Goal: Use online tool/utility: Utilize a website feature to perform a specific function

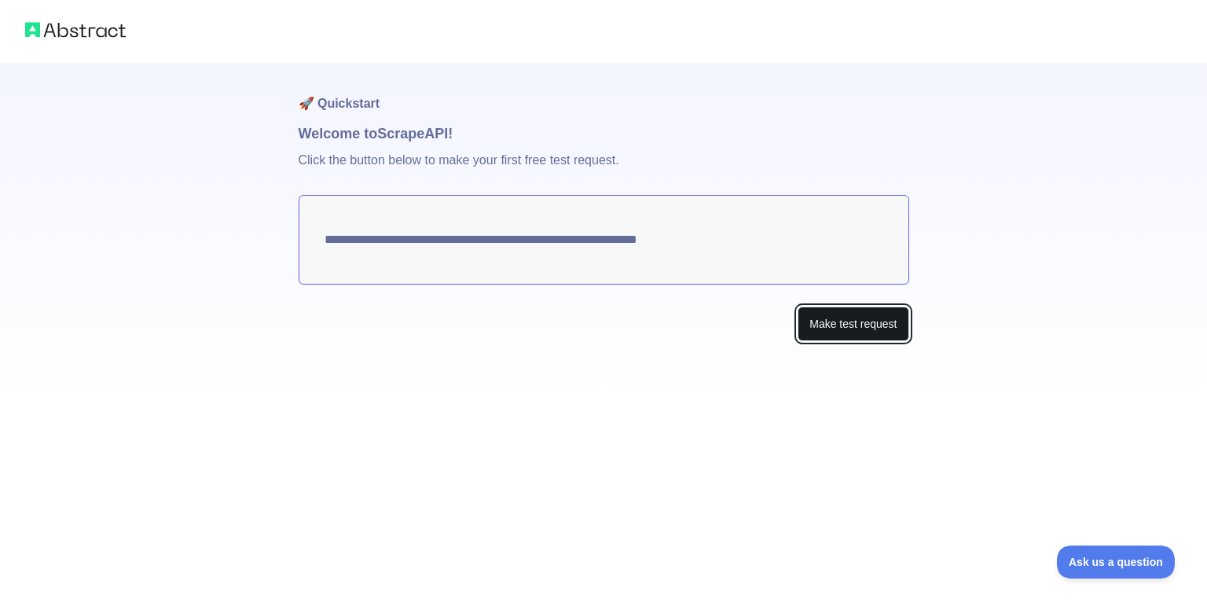
click at [896, 320] on button "Make test request" at bounding box center [853, 324] width 111 height 35
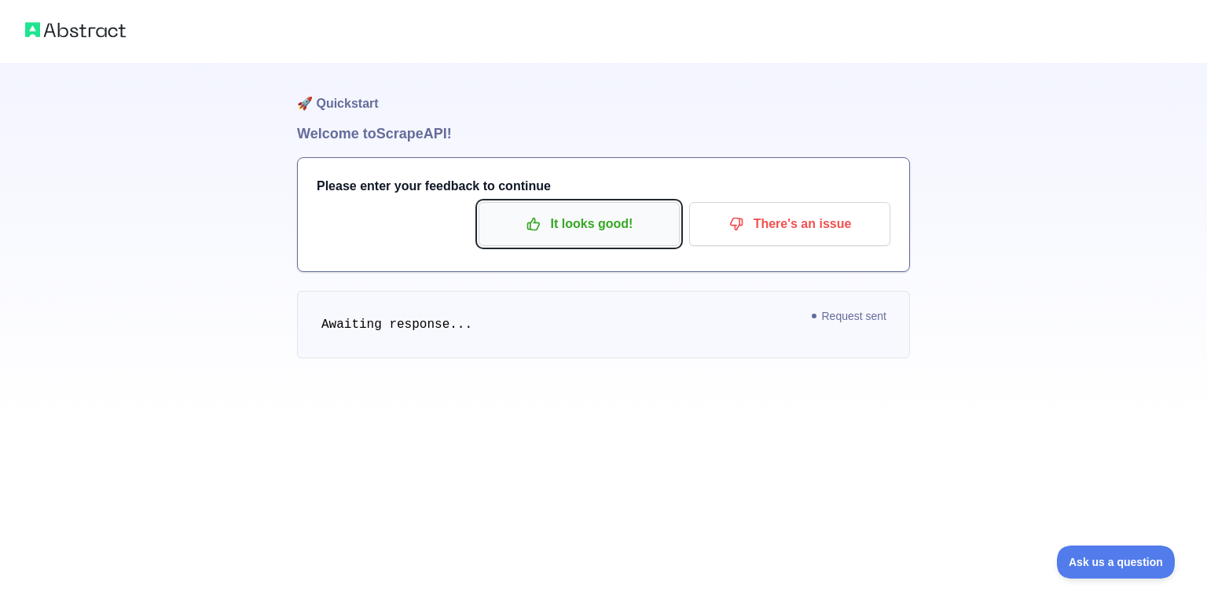
click at [612, 233] on p "It looks good!" at bounding box center [579, 224] width 178 height 27
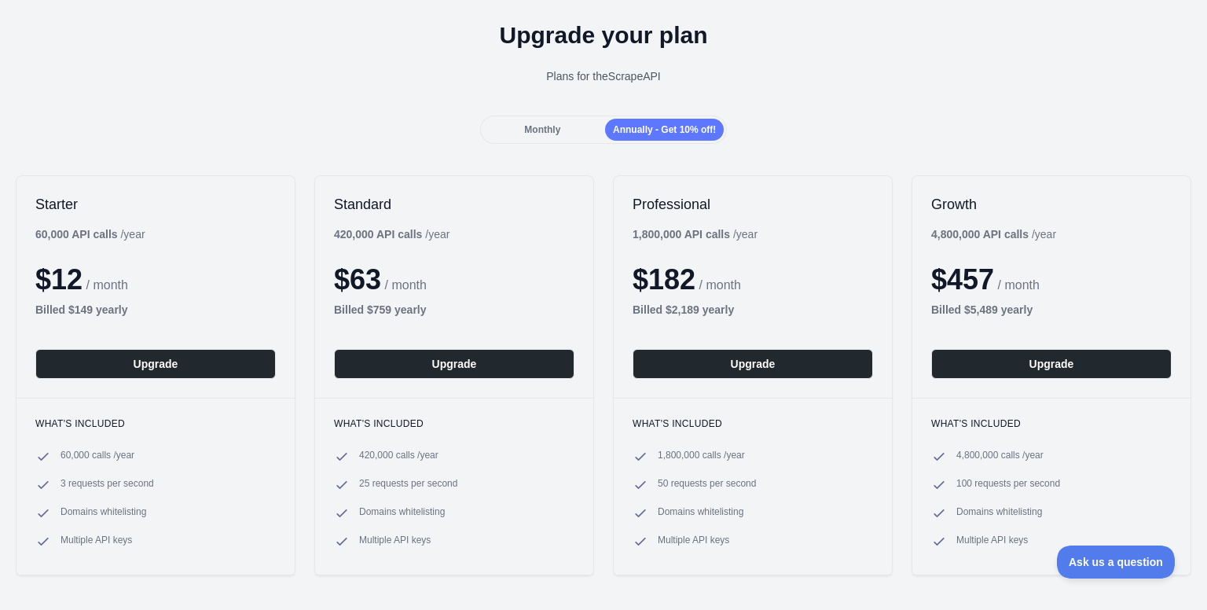
scroll to position [57, 0]
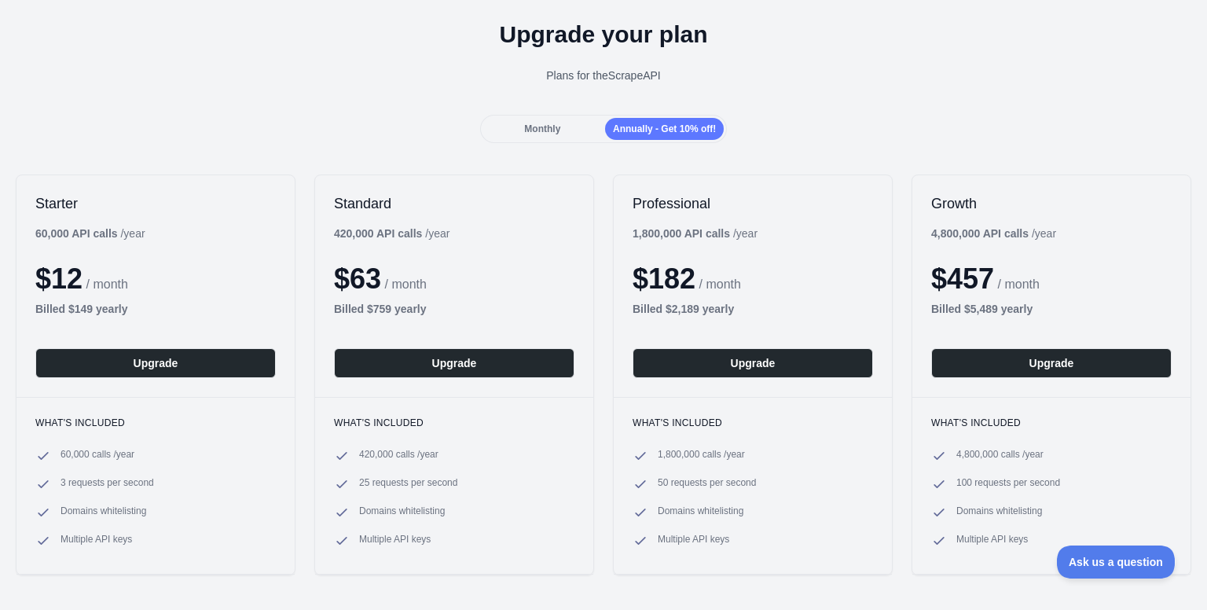
click at [540, 125] on span "Monthly" at bounding box center [542, 128] width 36 height 11
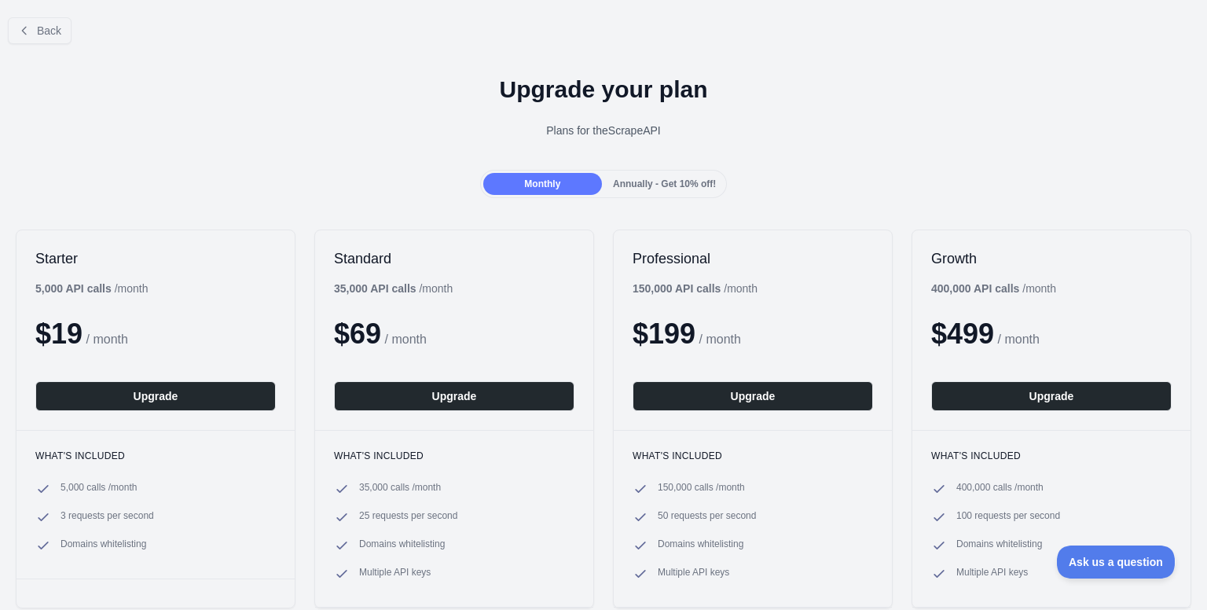
scroll to position [0, 0]
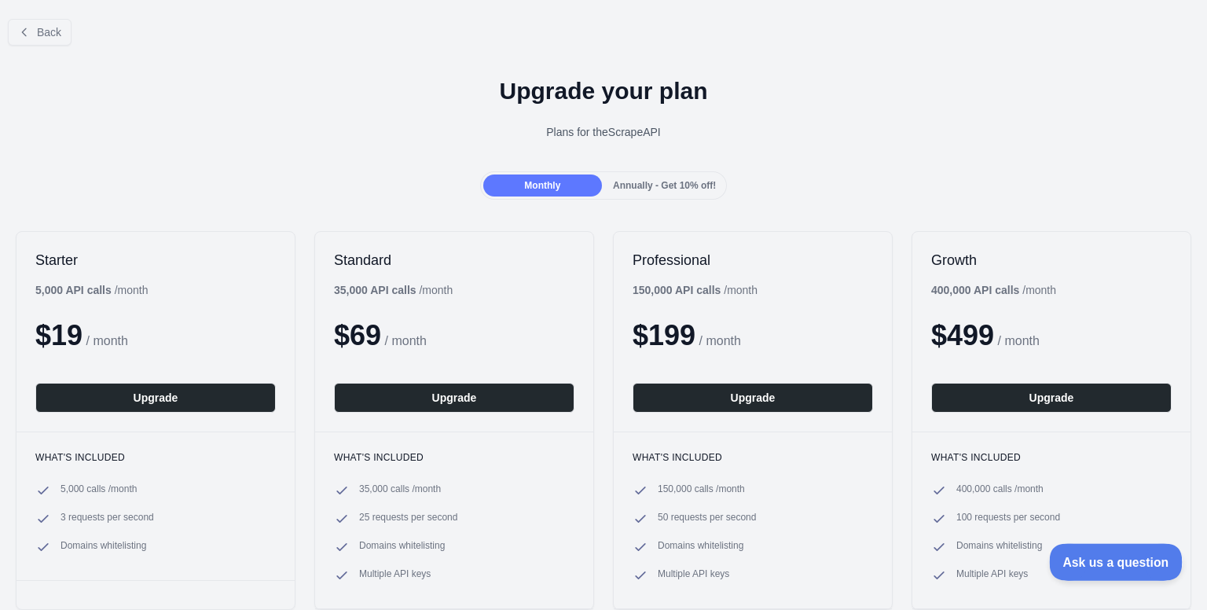
click at [1083, 567] on button "Ask us a question" at bounding box center [1108, 559] width 118 height 33
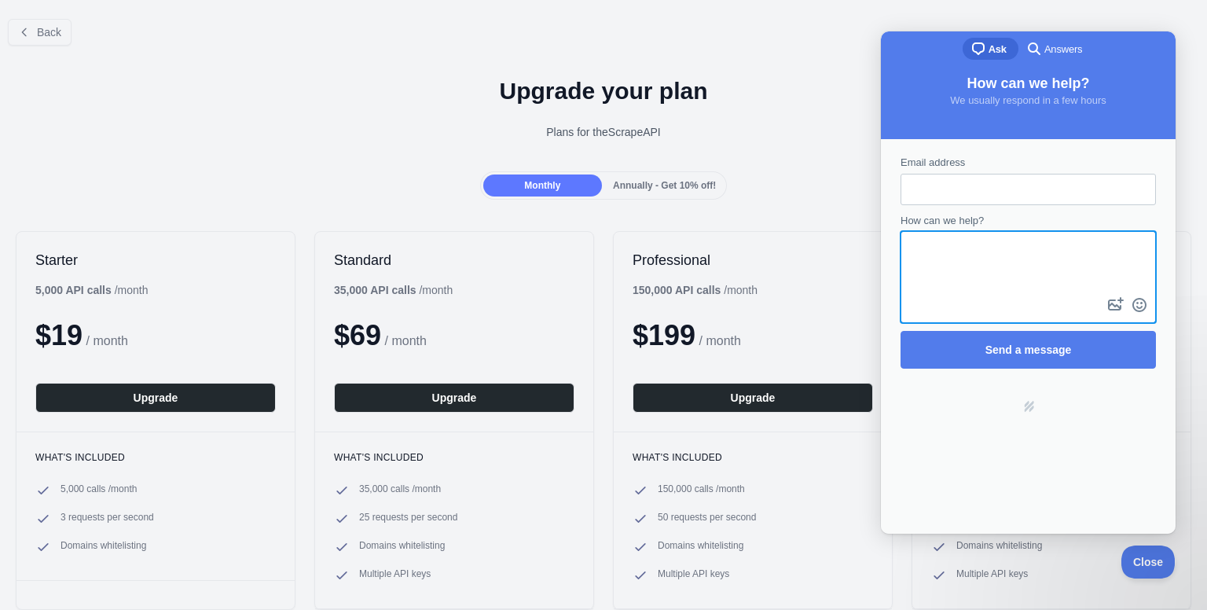
click at [983, 255] on textarea "How can we help?" at bounding box center [1028, 263] width 252 height 61
type textarea "**********"
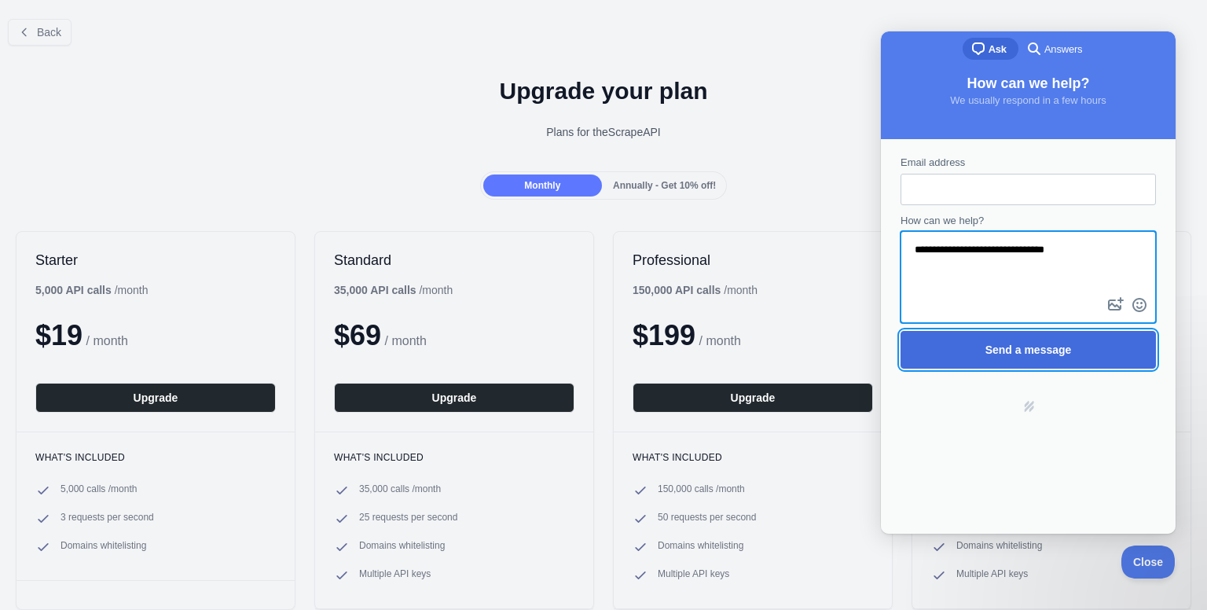
click at [1066, 347] on span "Send a message" at bounding box center [1029, 349] width 86 height 13
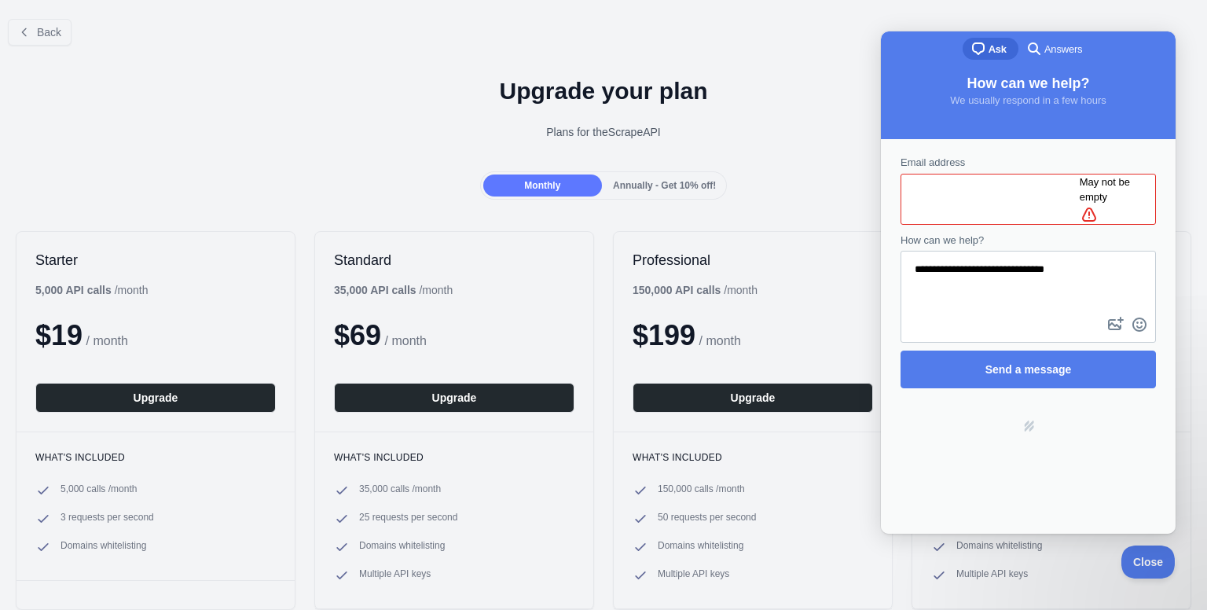
click at [1046, 199] on input "Email address" at bounding box center [996, 199] width 167 height 28
type input "**********"
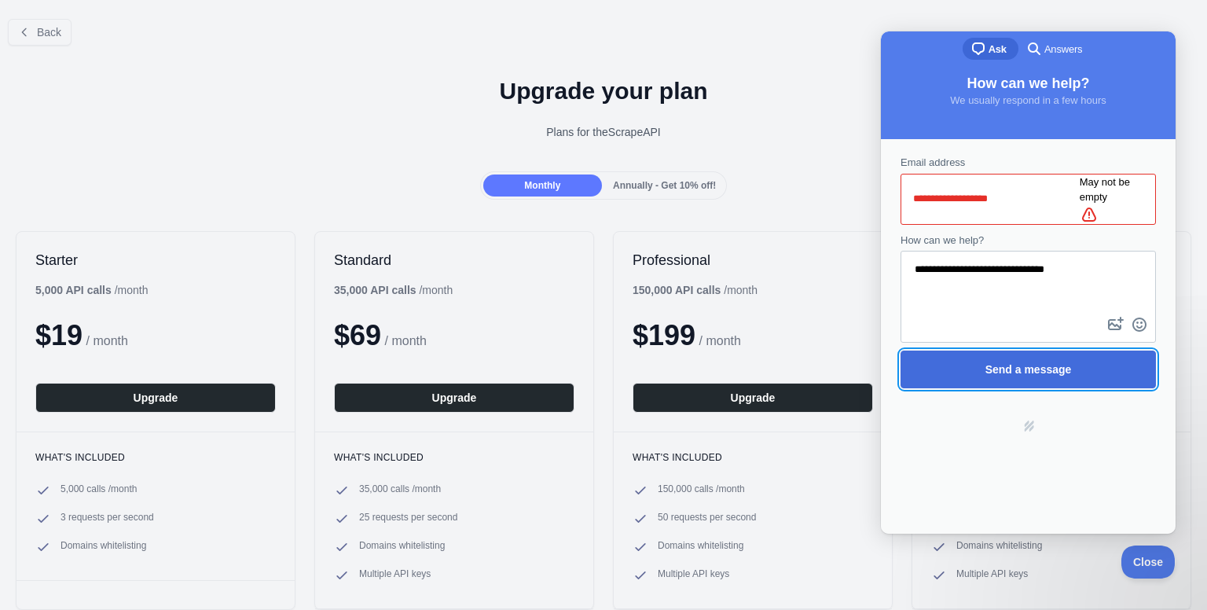
click at [1045, 363] on span "Send a message" at bounding box center [1029, 369] width 86 height 13
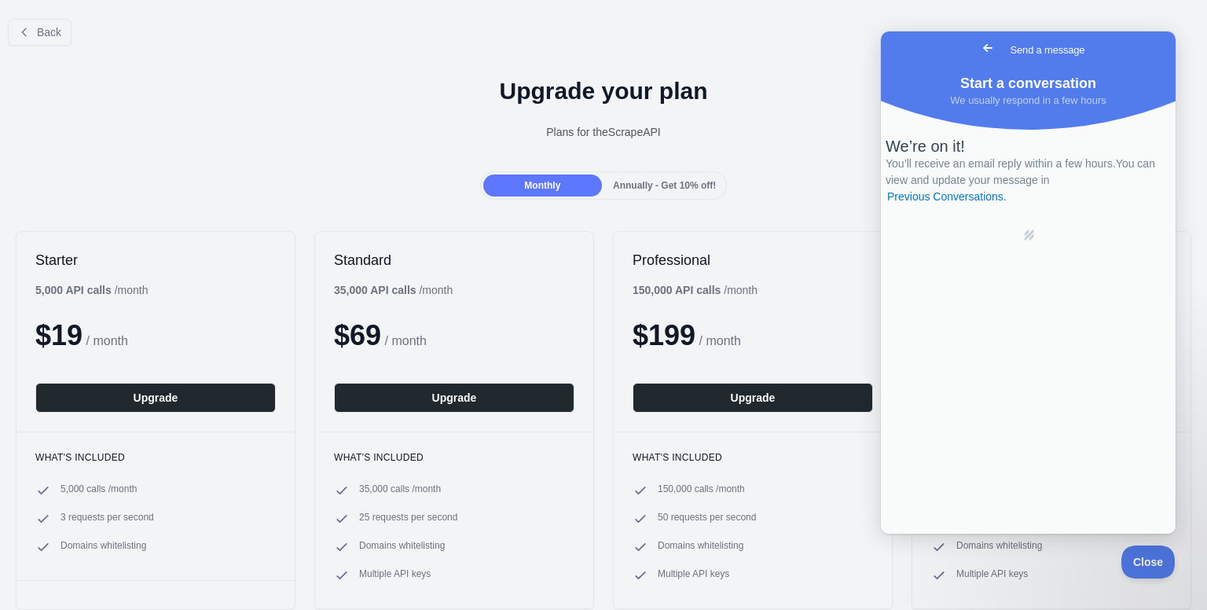
click at [969, 48] on link "Go back" at bounding box center [988, 48] width 39 height 22
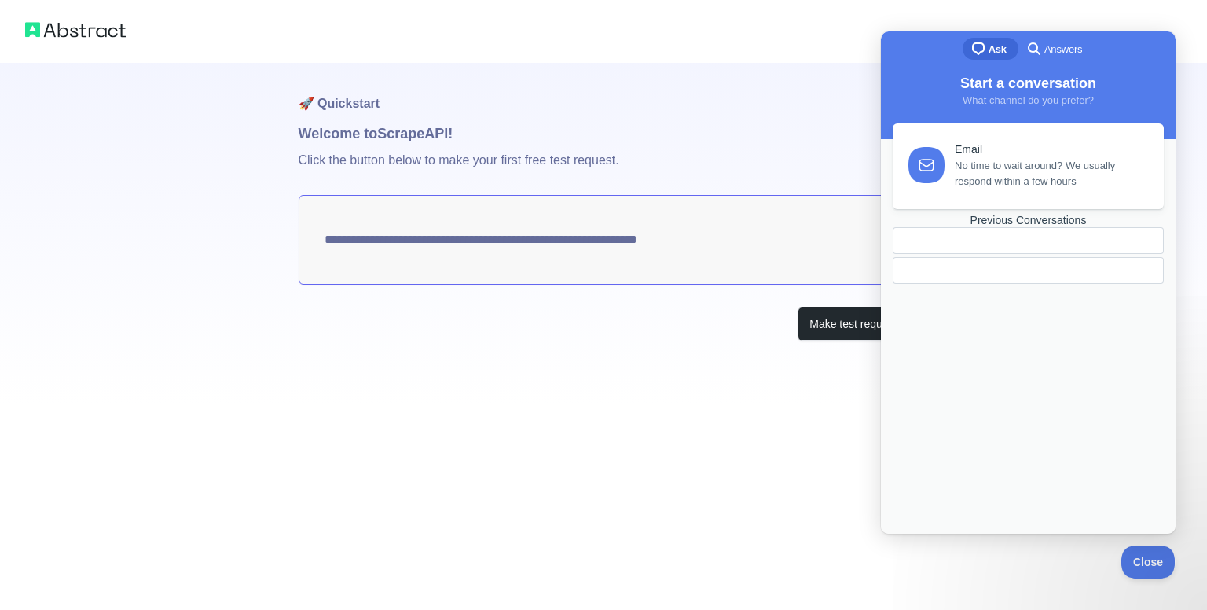
click at [69, 29] on img at bounding box center [75, 30] width 101 height 22
click at [28, 27] on img at bounding box center [75, 30] width 101 height 22
click at [1136, 563] on span "Close" at bounding box center [1144, 559] width 53 height 11
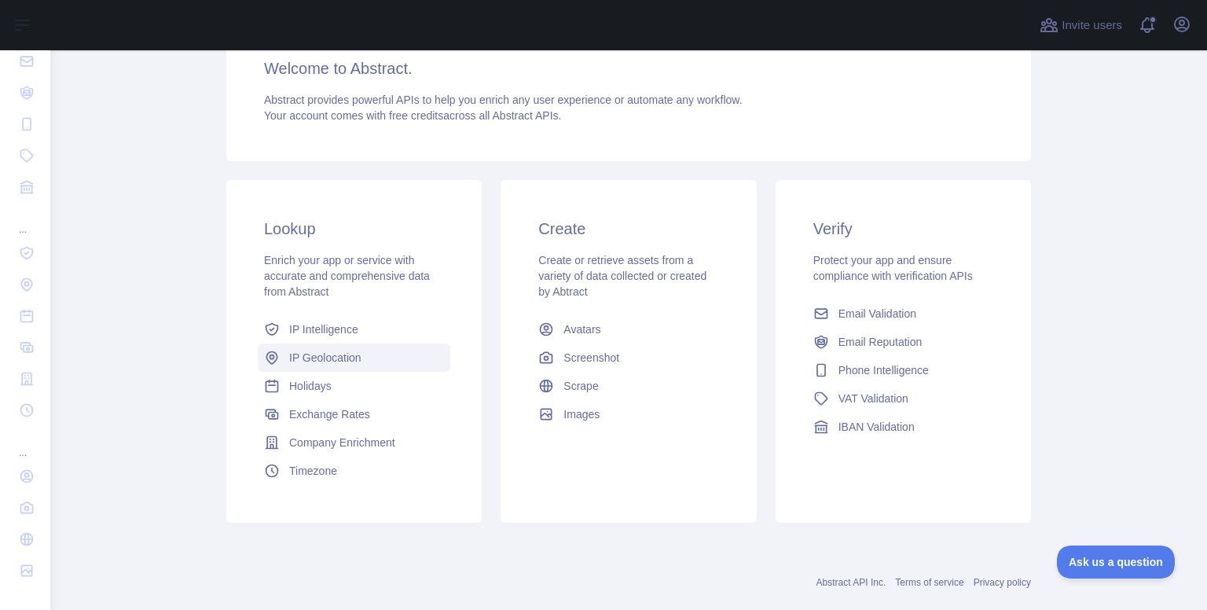
scroll to position [143, 0]
click at [370, 340] on link "IP Intelligence" at bounding box center [354, 330] width 193 height 28
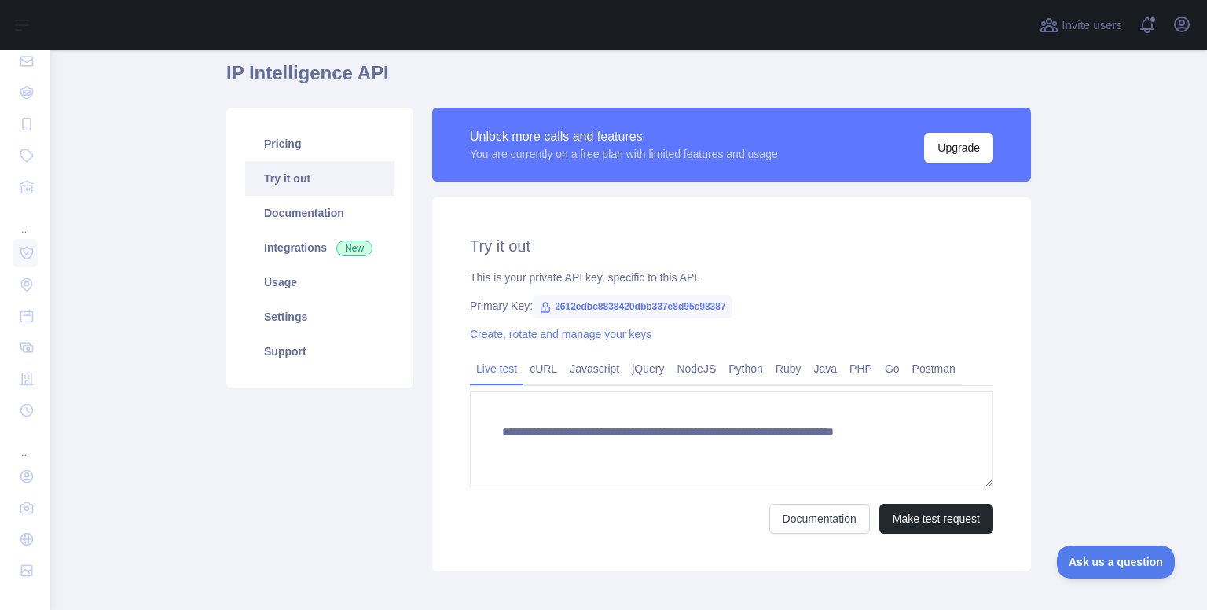
scroll to position [61, 0]
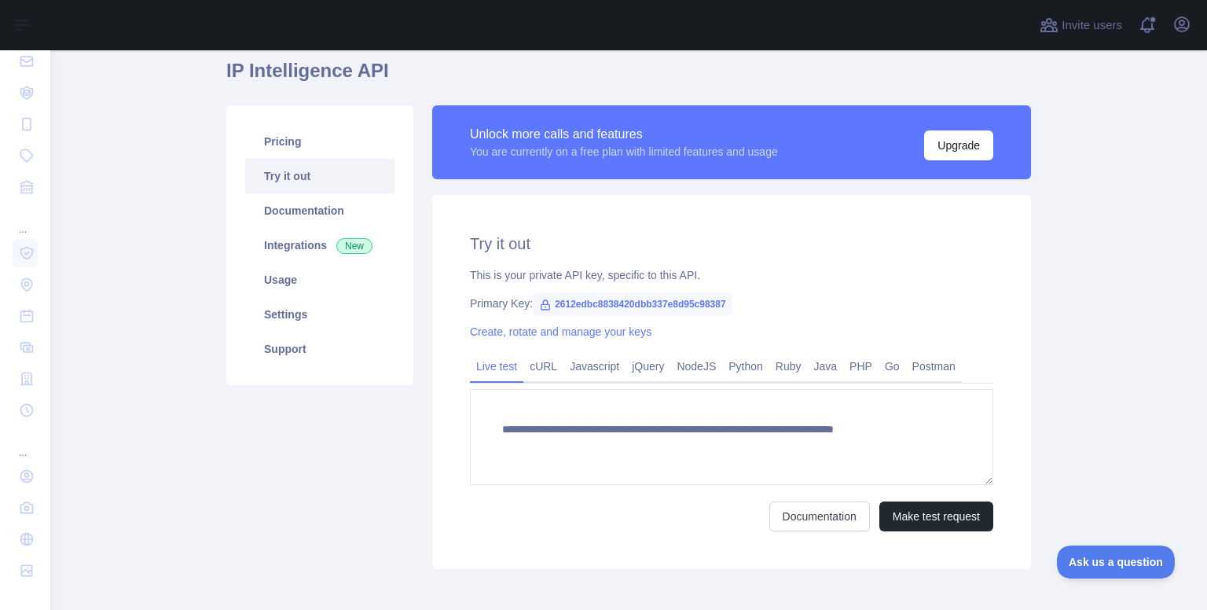
type textarea "**********"
click at [312, 253] on link "Integrations New" at bounding box center [319, 244] width 149 height 35
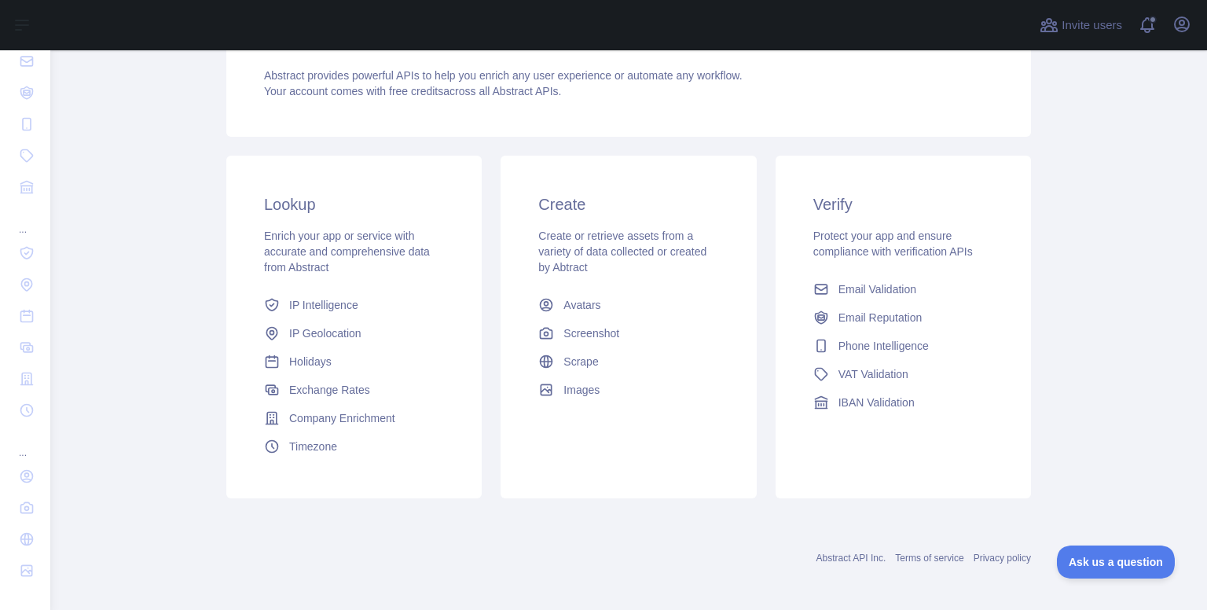
scroll to position [170, 0]
